Goal: Information Seeking & Learning: Check status

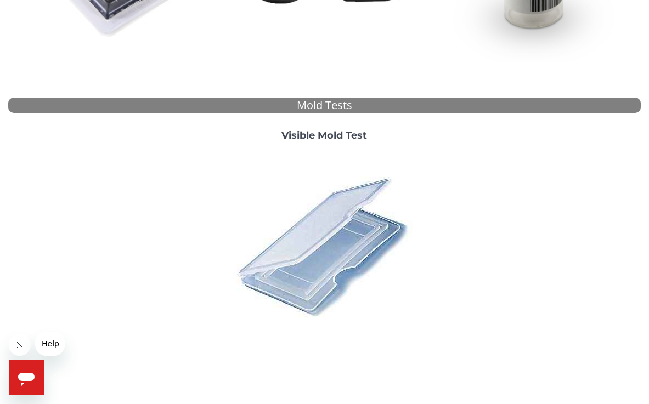
scroll to position [351, 0]
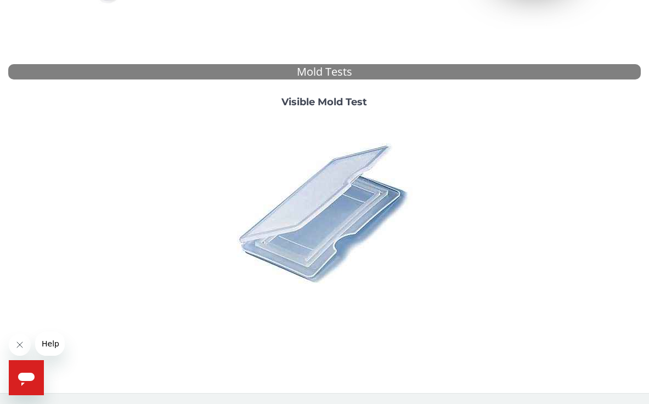
click at [327, 97] on strong "Visible Mold Test" at bounding box center [325, 102] width 86 height 12
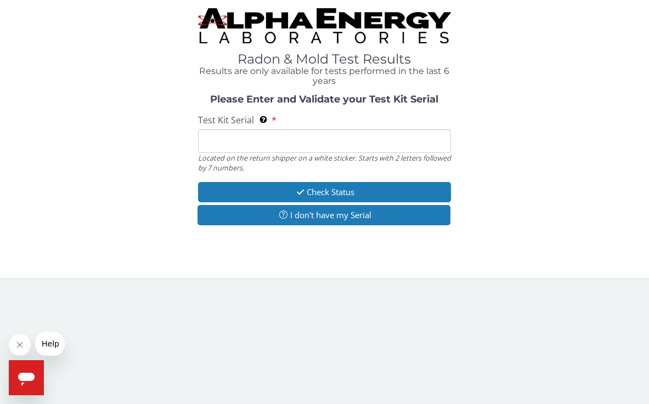
scroll to position [0, 0]
click at [328, 143] on input "Test Kit Serial Located on the return shipper on a white sticker. Starts with 2…" at bounding box center [324, 142] width 253 height 24
click at [340, 140] on input "Test Kit Serial Located on the return shipper on a white sticker. Starts with 2…" at bounding box center [324, 142] width 253 height 24
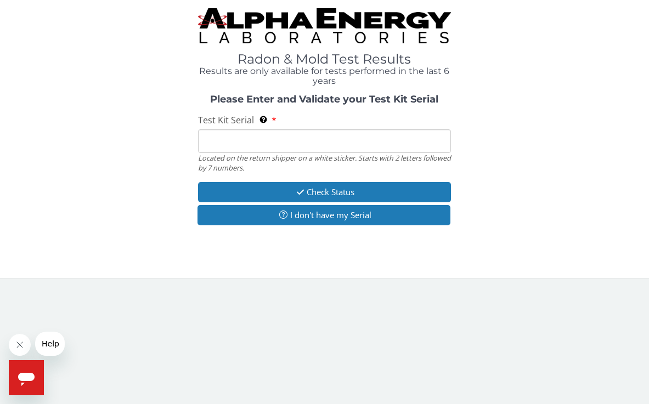
paste input "ML208524"
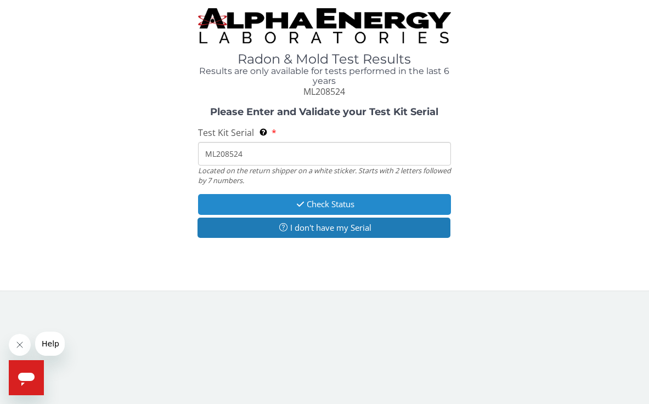
type input "ML208524"
click at [332, 210] on button "Check Status" at bounding box center [324, 204] width 253 height 20
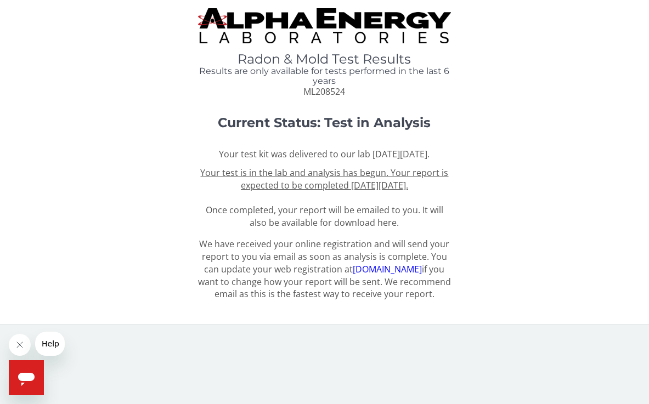
click at [507, 128] on h1 "Current Status: Test in Analysis" at bounding box center [324, 123] width 506 height 14
